Goal: Use online tool/utility: Utilize a website feature to perform a specific function

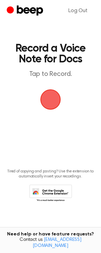
click at [57, 93] on span "button" at bounding box center [50, 99] width 19 height 19
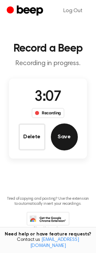
click at [67, 136] on button "Save" at bounding box center [64, 137] width 27 height 27
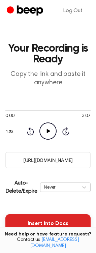
click at [52, 220] on button "Insert into Docs" at bounding box center [47, 223] width 85 height 19
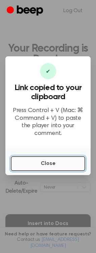
click at [43, 160] on button "Close" at bounding box center [48, 163] width 75 height 15
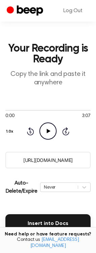
scroll to position [106, 0]
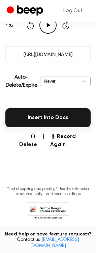
click at [51, 81] on div "Never" at bounding box center [59, 81] width 31 height 6
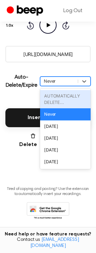
click at [52, 80] on div "Never" at bounding box center [59, 81] width 31 height 6
